Goal: Check status: Check status

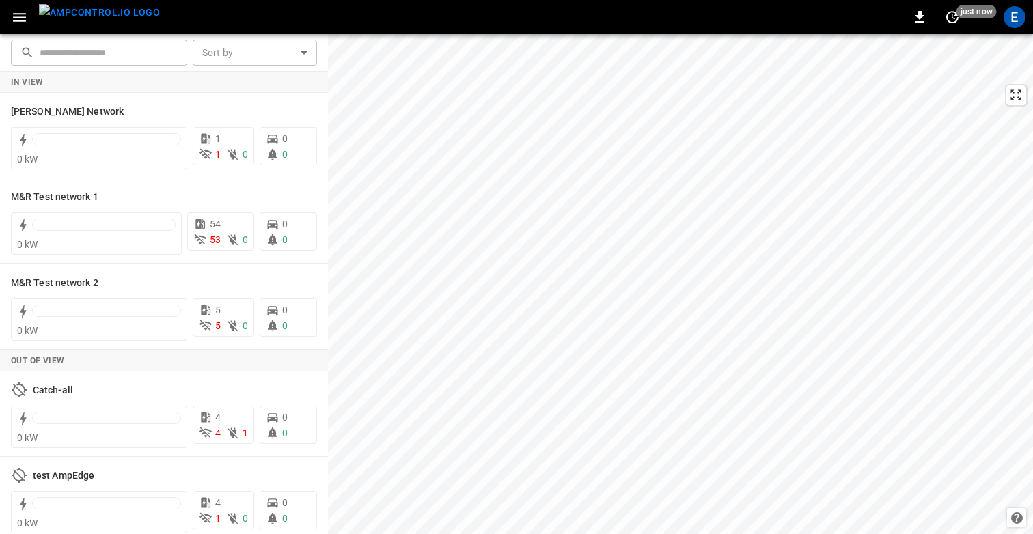
click at [15, 15] on icon "button" at bounding box center [19, 17] width 17 height 17
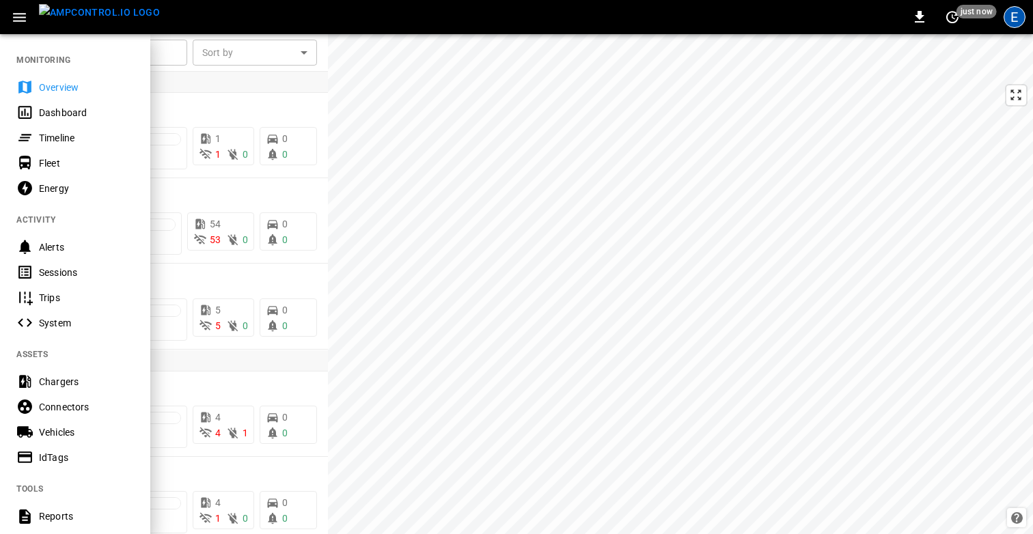
click at [1011, 23] on div "E" at bounding box center [1015, 17] width 22 height 22
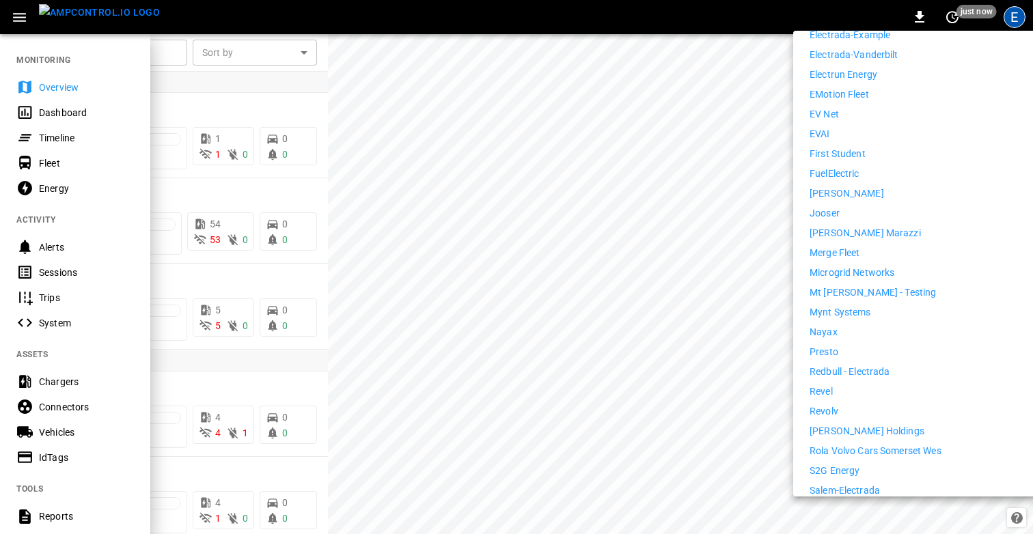
scroll to position [666, 0]
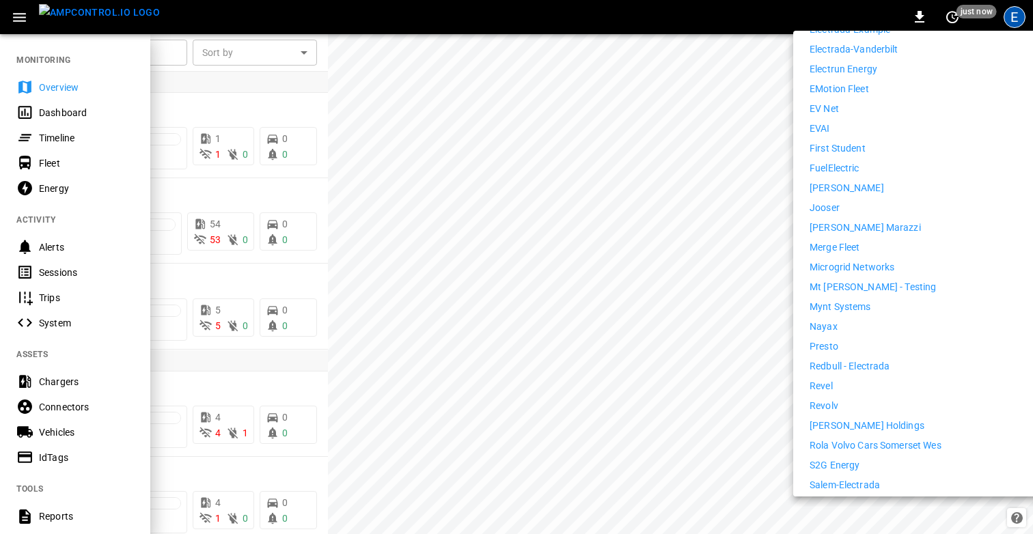
click at [856, 379] on li "Revel" at bounding box center [935, 386] width 251 height 14
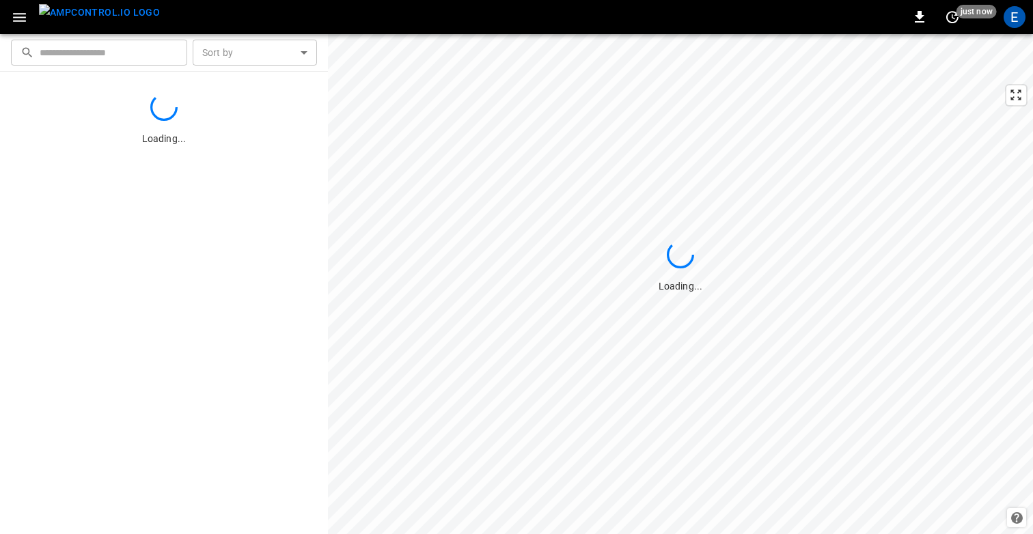
click at [18, 15] on icon "button" at bounding box center [19, 17] width 17 height 17
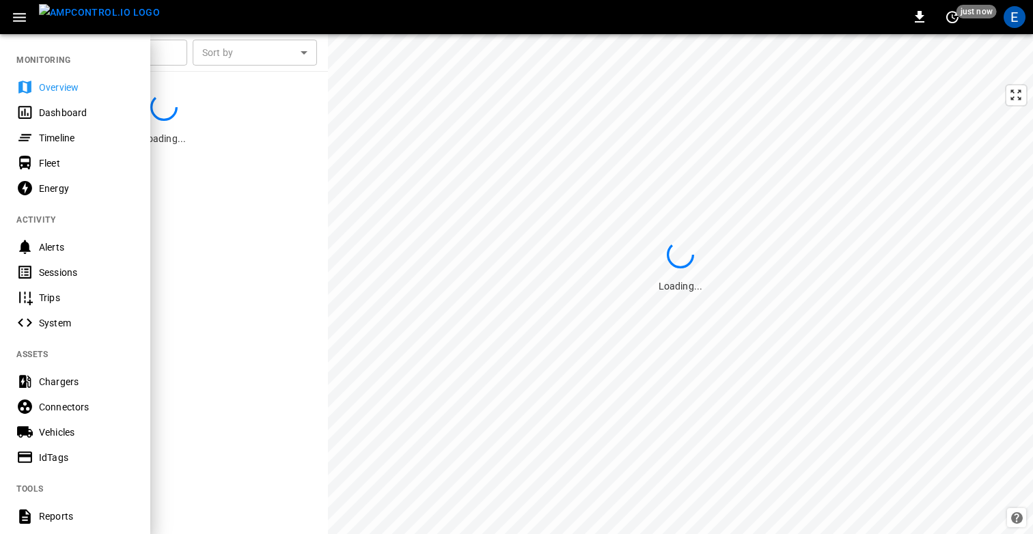
click at [66, 270] on div "Sessions" at bounding box center [86, 273] width 95 height 14
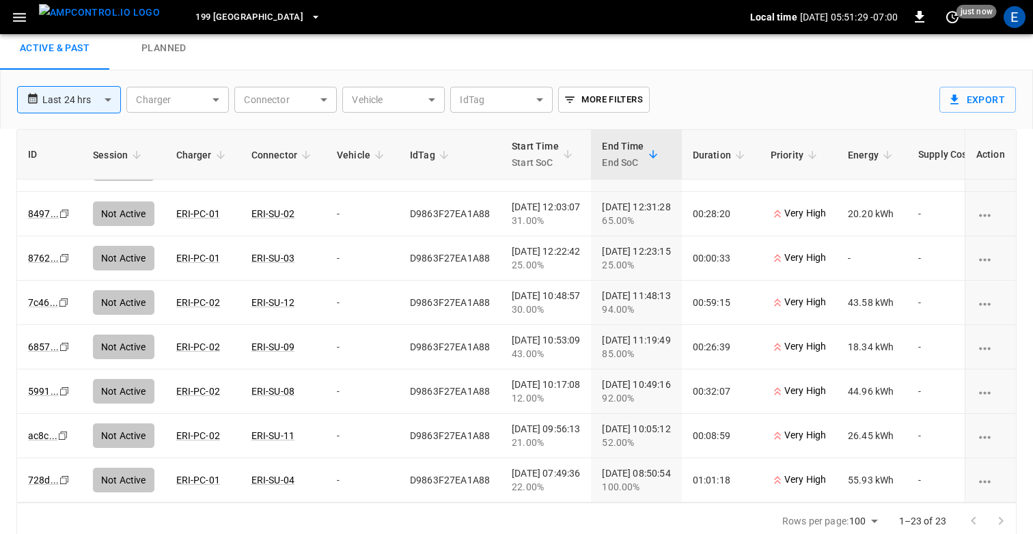
scroll to position [46, 0]
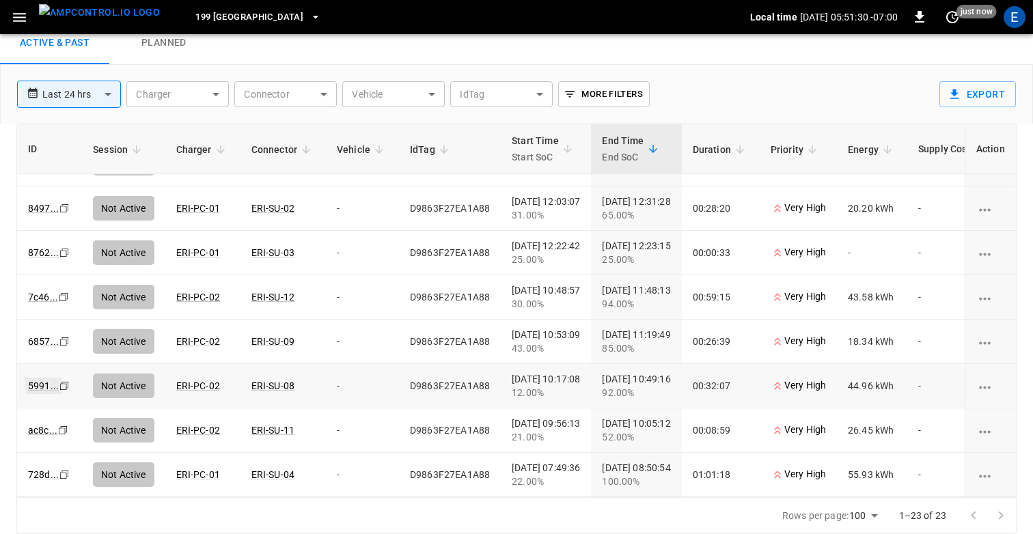
click at [38, 386] on link "5991 ..." at bounding box center [43, 386] width 36 height 16
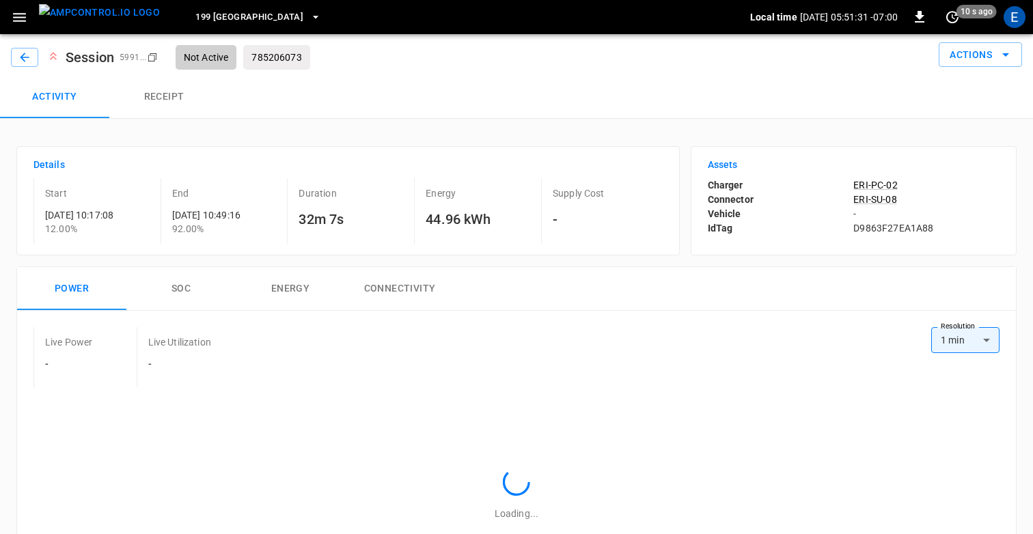
click at [163, 98] on button "Receipt" at bounding box center [163, 97] width 109 height 44
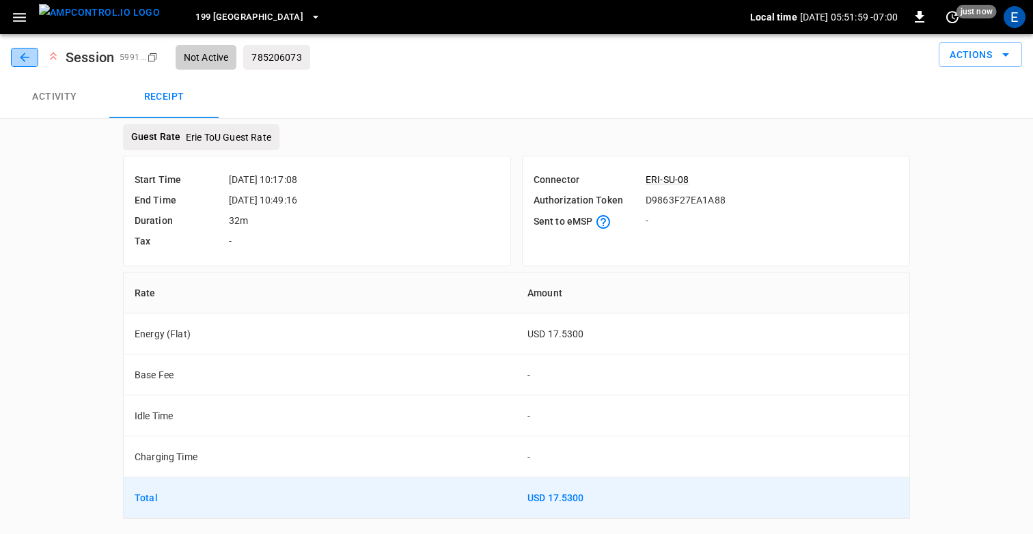
click at [13, 57] on button "button" at bounding box center [24, 57] width 27 height 19
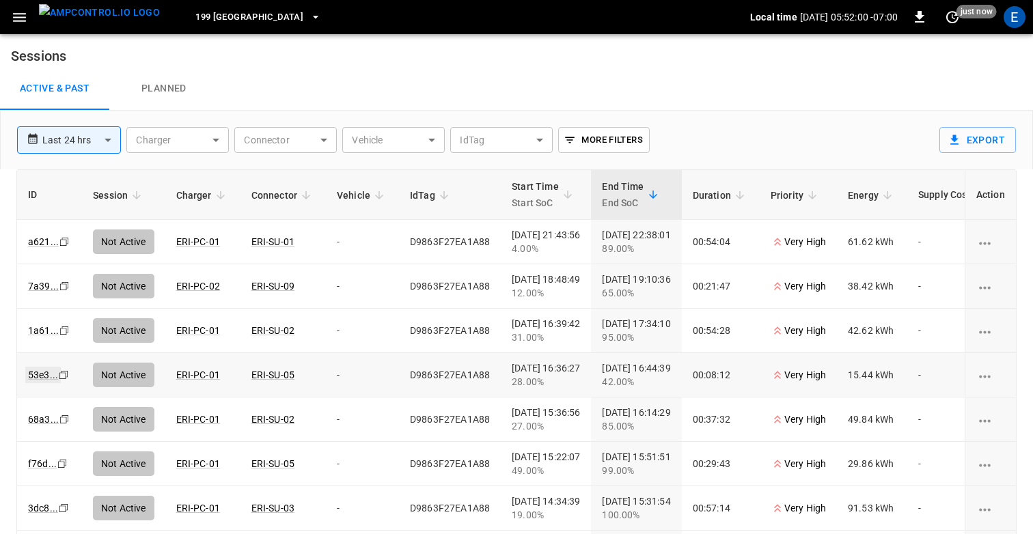
click at [31, 377] on link "53e3 ..." at bounding box center [43, 375] width 36 height 16
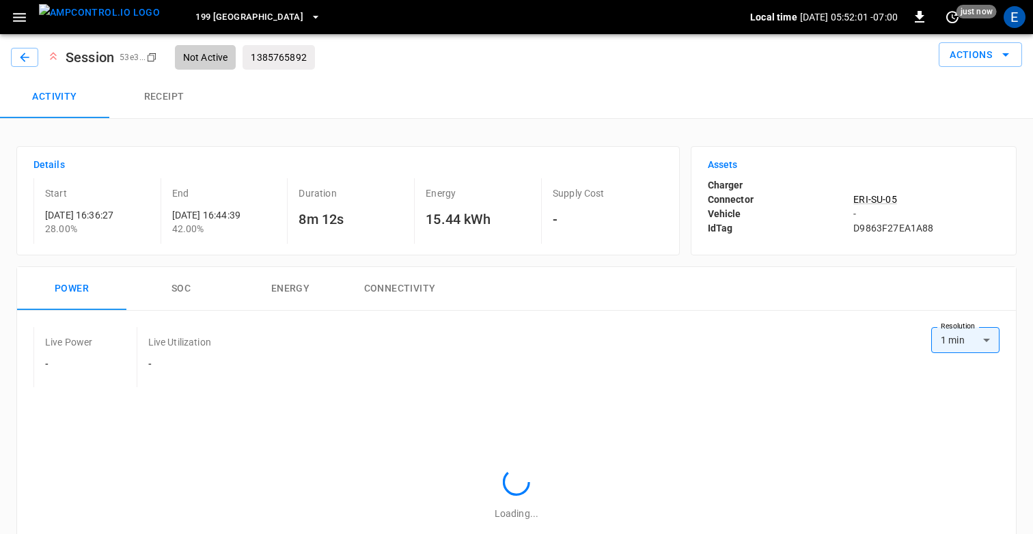
click at [169, 98] on button "Receipt" at bounding box center [163, 97] width 109 height 44
